Goal: Information Seeking & Learning: Learn about a topic

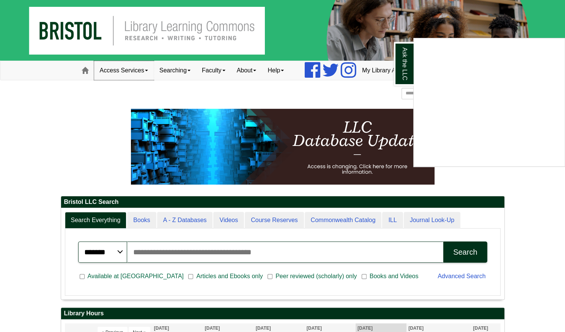
click at [149, 72] on link "Access Services" at bounding box center [124, 70] width 60 height 19
click at [172, 72] on link "Searching" at bounding box center [175, 70] width 42 height 19
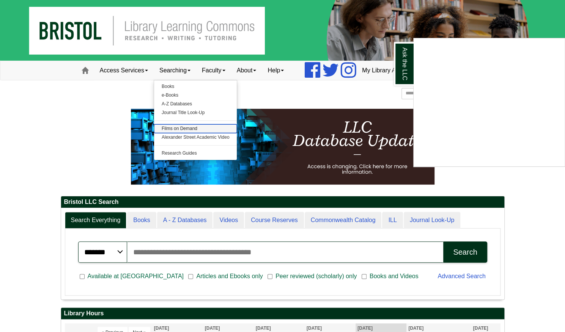
click at [178, 125] on link "Films on Demand" at bounding box center [195, 128] width 83 height 9
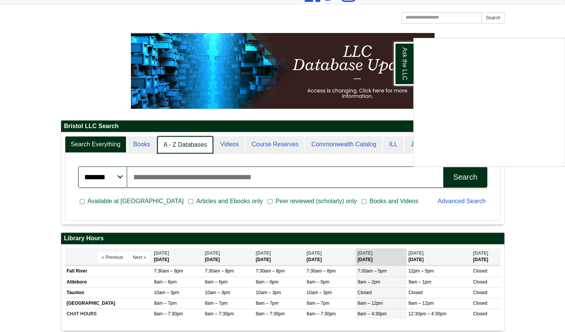
scroll to position [4, 4]
click at [234, 146] on link "Videos" at bounding box center [228, 145] width 31 height 18
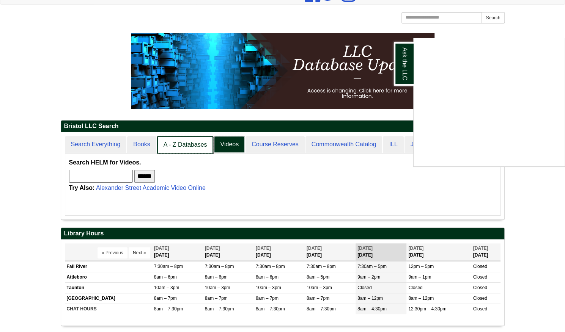
scroll to position [87, 443]
click at [201, 139] on link "A - Z Databases" at bounding box center [185, 145] width 57 height 18
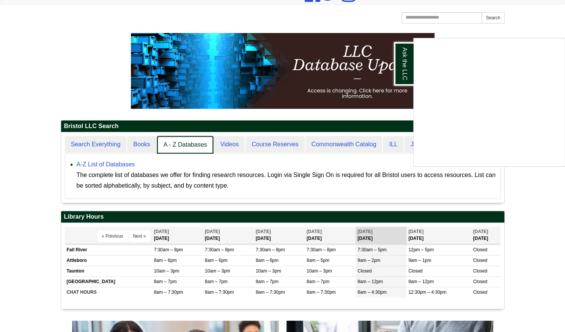
scroll to position [71, 443]
click at [256, 139] on link "Course Reserves" at bounding box center [275, 145] width 60 height 18
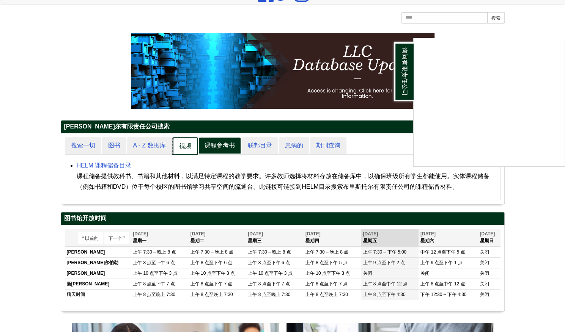
click at [182, 145] on font "视频" at bounding box center [185, 146] width 12 height 6
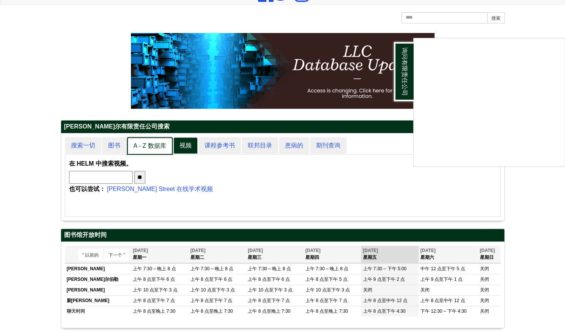
click at [153, 145] on font "A - Z 数据库" at bounding box center [150, 146] width 33 height 6
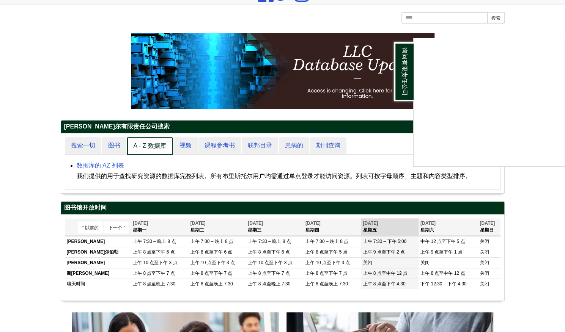
scroll to position [4, 4]
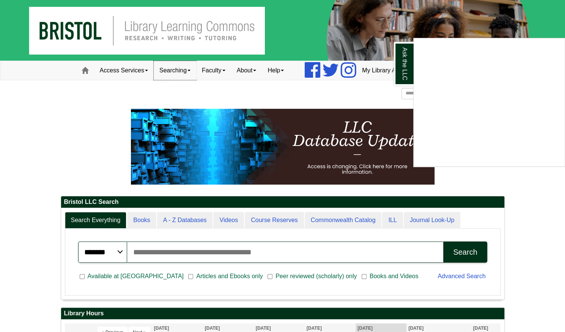
click at [170, 69] on div "Ask the LLC" at bounding box center [282, 166] width 565 height 332
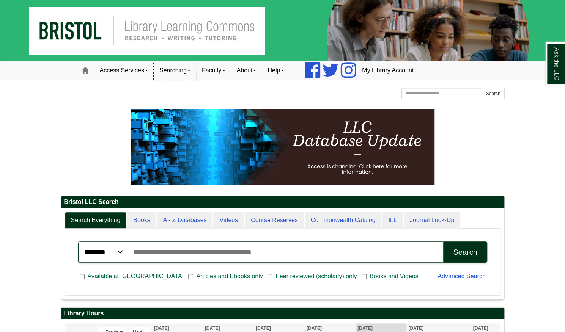
click at [194, 69] on link "Searching" at bounding box center [175, 70] width 42 height 19
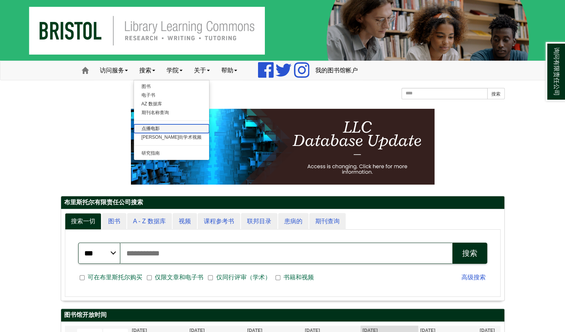
click at [153, 129] on font "点播电影" at bounding box center [151, 128] width 18 height 5
